Goal: Check status: Check status

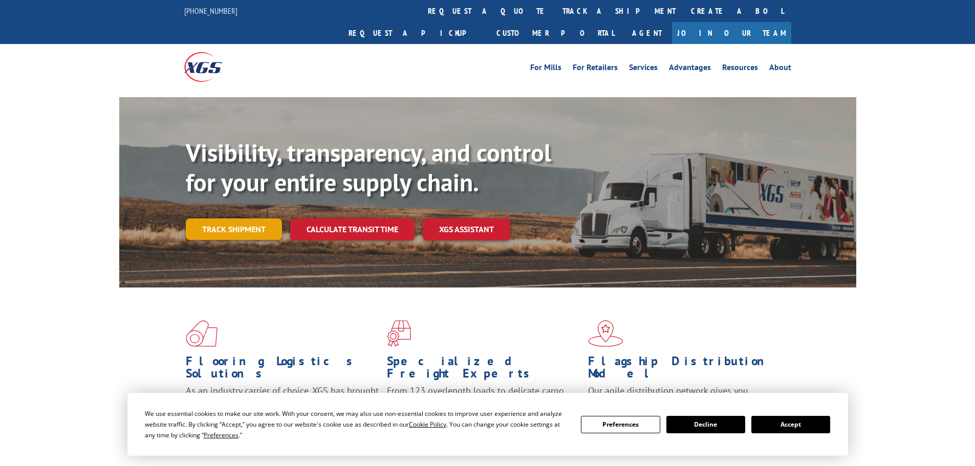
click at [235, 219] on link "Track shipment" at bounding box center [234, 229] width 96 height 21
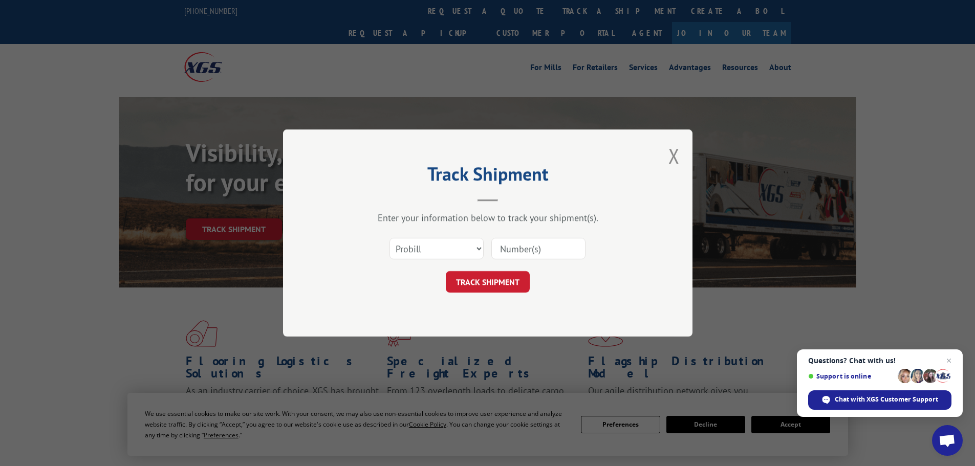
click at [531, 245] on input at bounding box center [538, 248] width 94 height 21
paste input "17515562"
type input "17515562"
click at [489, 279] on button "TRACK SHIPMENT" at bounding box center [488, 281] width 84 height 21
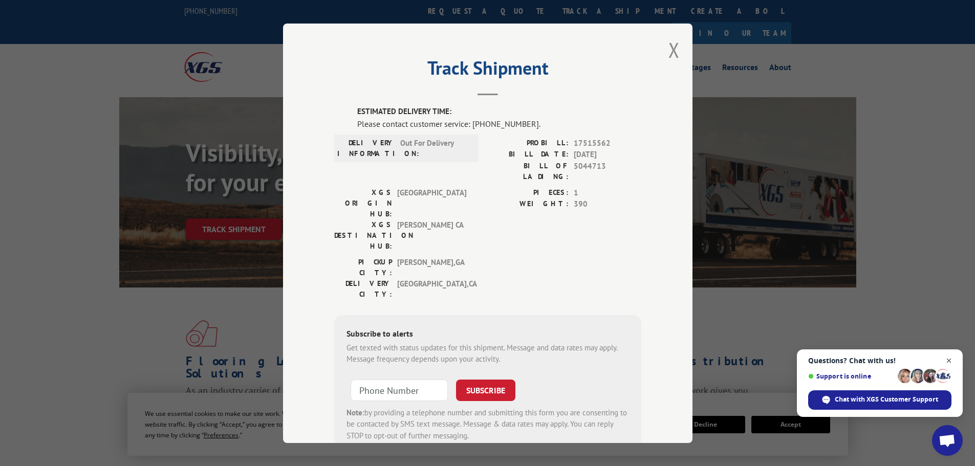
click at [948, 360] on span "Open chat" at bounding box center [949, 361] width 13 height 13
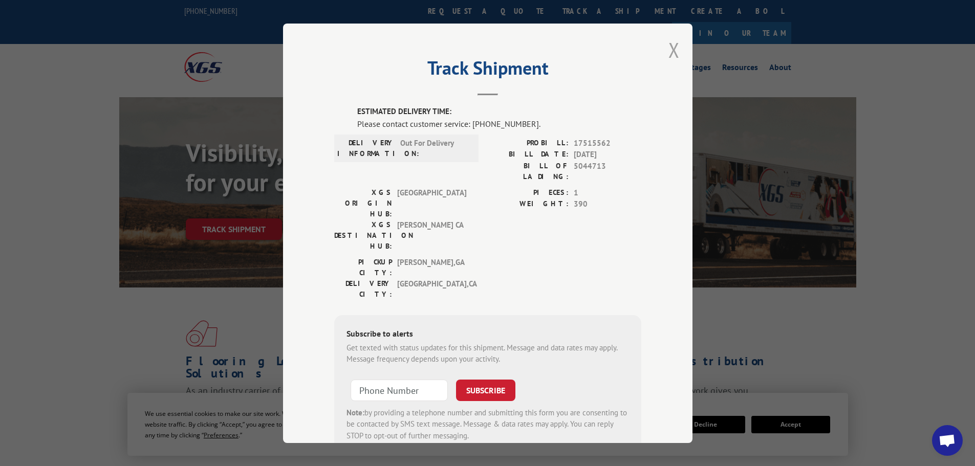
click at [668, 48] on button "Close modal" at bounding box center [673, 49] width 11 height 27
